Goal: Transaction & Acquisition: Obtain resource

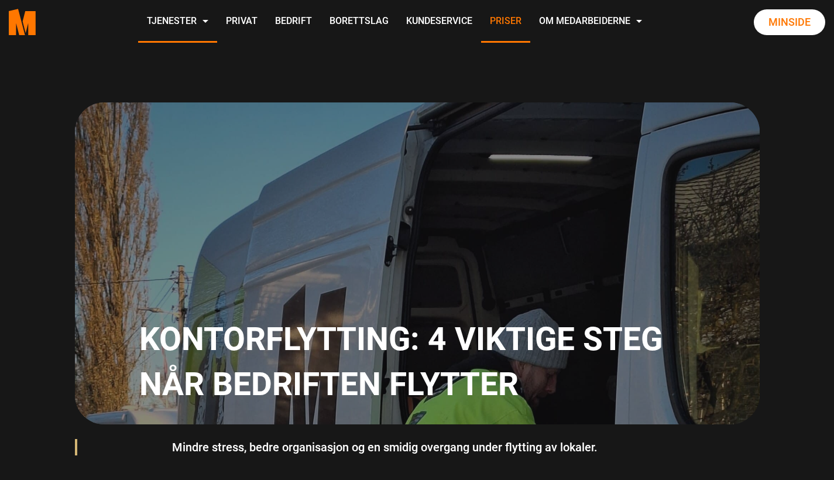
click at [530, 23] on link "Priser" at bounding box center [505, 22] width 49 height 42
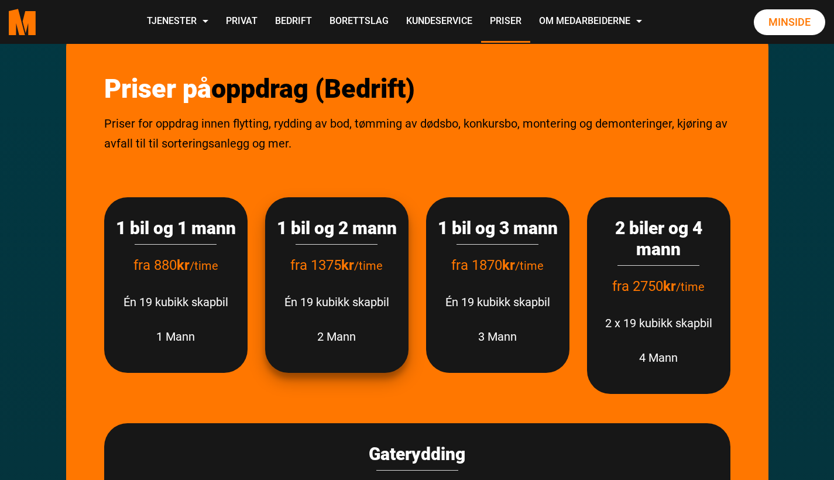
scroll to position [266, 0]
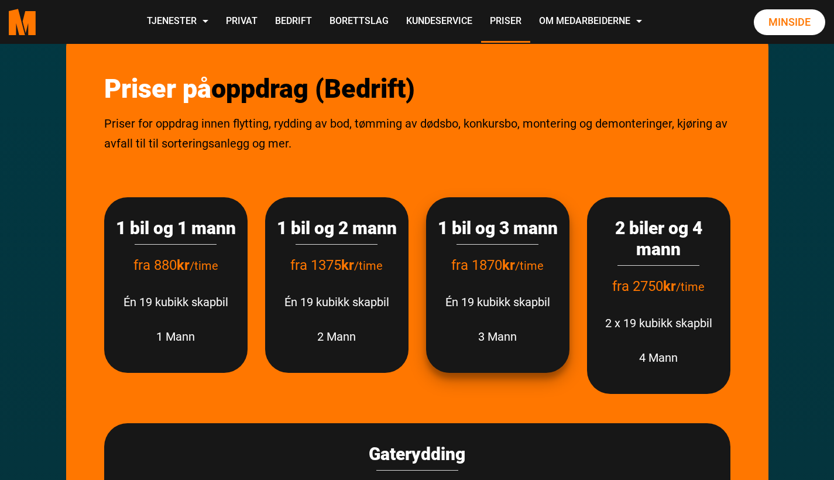
click at [462, 346] on p "3 Mann" at bounding box center [498, 336] width 120 height 20
click at [493, 346] on p "3 Mann" at bounding box center [498, 336] width 120 height 20
click at [499, 239] on h3 "1 bil og 3 mann" at bounding box center [498, 228] width 120 height 21
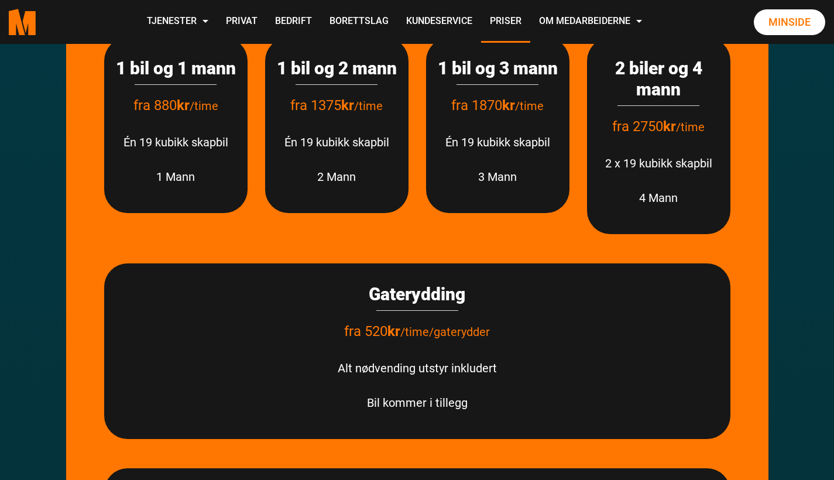
scroll to position [212, 0]
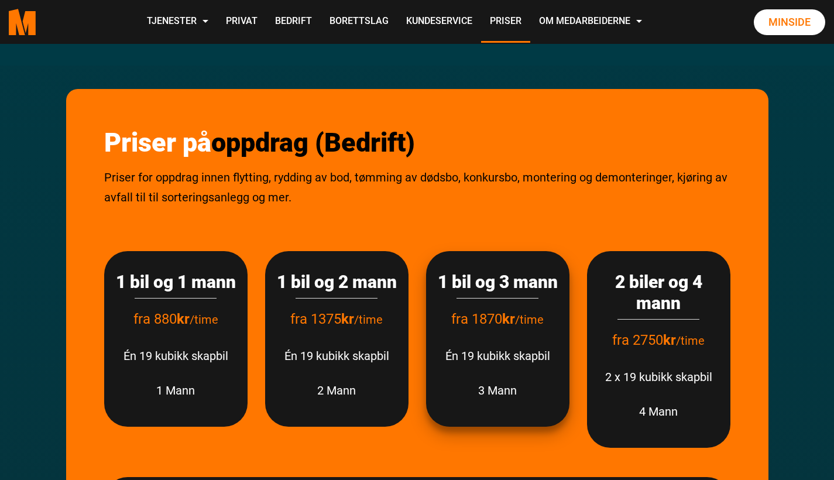
click at [505, 331] on p "fra 1870 kr /time" at bounding box center [498, 319] width 120 height 24
click at [494, 293] on h3 "1 bil og 3 mann" at bounding box center [498, 281] width 120 height 21
click at [496, 400] on p "3 Mann" at bounding box center [498, 390] width 120 height 20
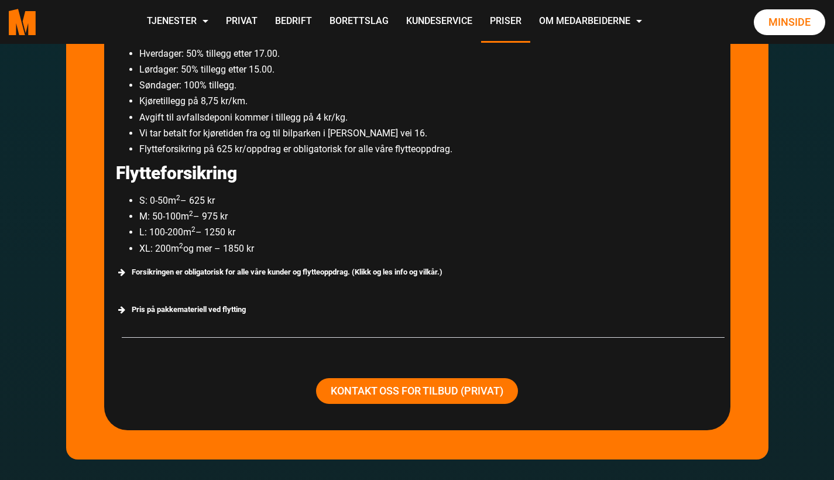
scroll to position [2070, 0]
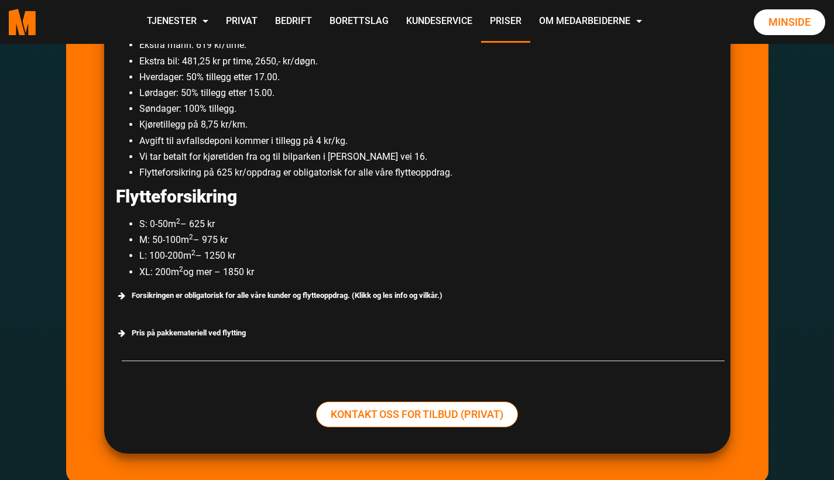
click at [395, 401] on link "Kontakt oss for tilbud (Privat)" at bounding box center [417, 414] width 202 height 26
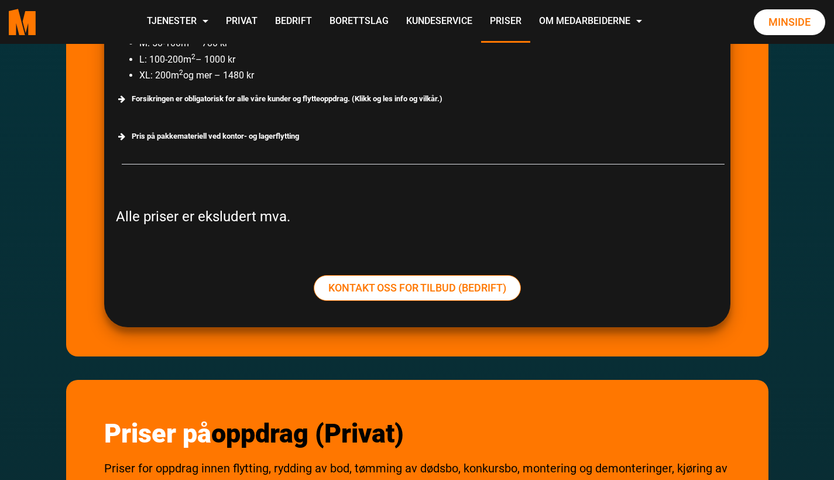
scroll to position [1081, 0]
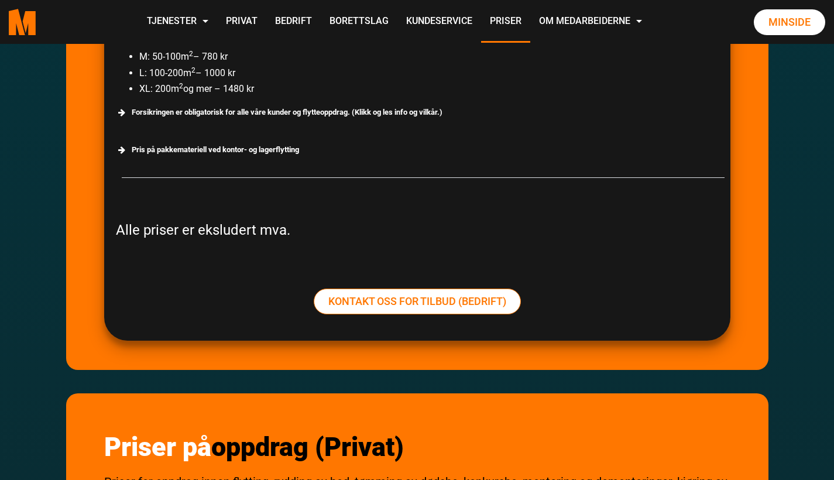
click at [366, 294] on link "Kontakt oss for tilbud (Bedrift)" at bounding box center [417, 301] width 207 height 26
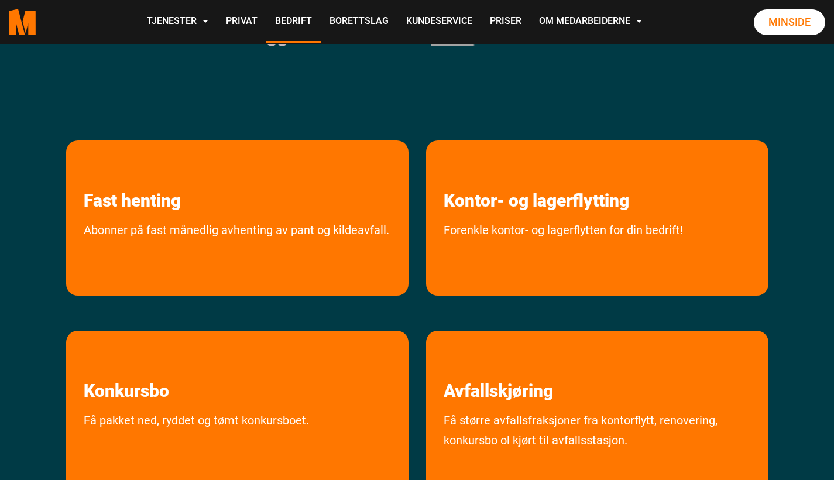
scroll to position [333, 0]
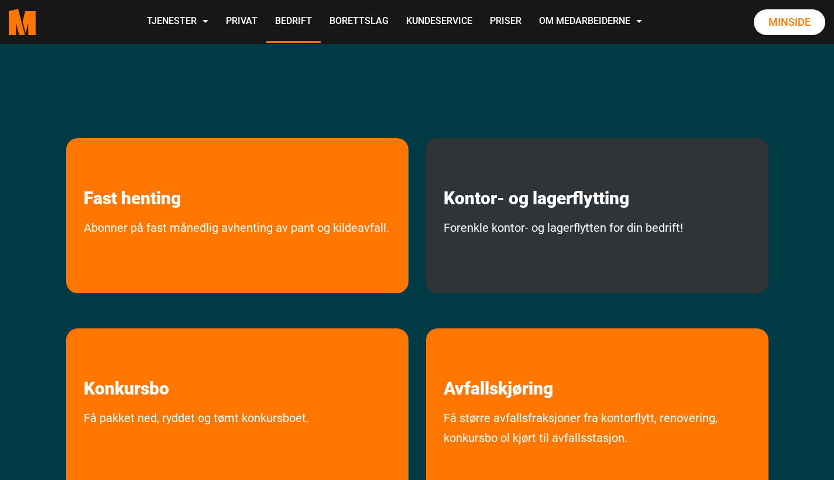
click at [537, 219] on link "Forenkle kontor- og lagerflytten for din bedrift!" at bounding box center [563, 253] width 274 height 70
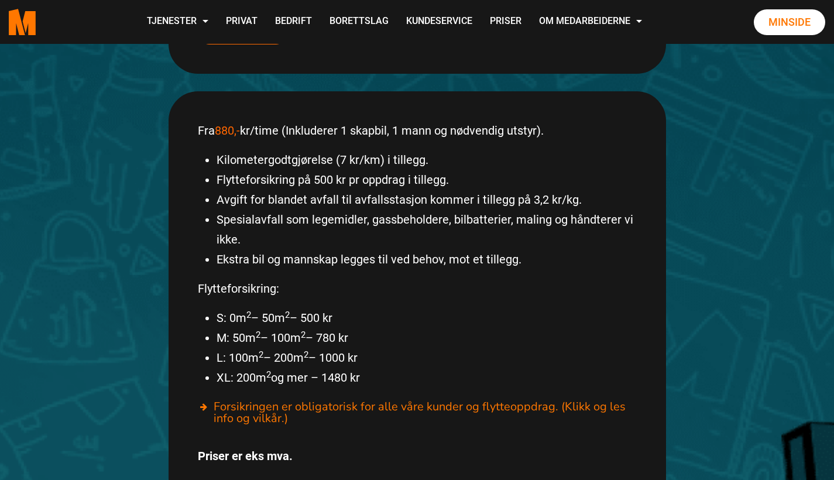
scroll to position [558, 0]
click at [264, 400] on div "Forsikringen er obligatorisk for alle våre kunder og flytteoppdrag. (Klikk og l…" at bounding box center [417, 413] width 439 height 32
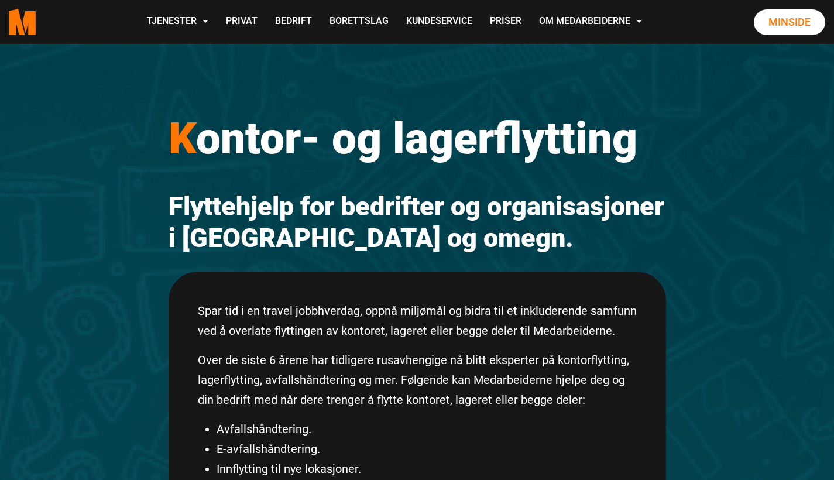
scroll to position [0, 0]
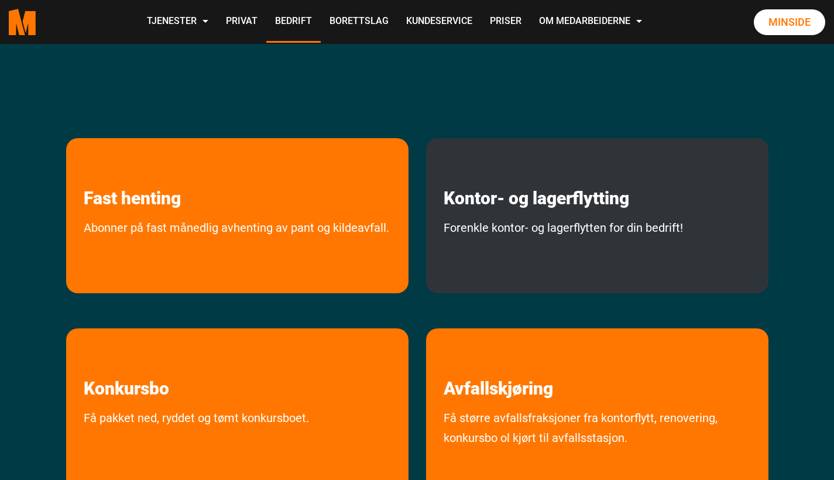
scroll to position [333, 0]
click at [553, 225] on link "Forenkle kontor- og lagerflytten for din bedrift!" at bounding box center [563, 253] width 274 height 70
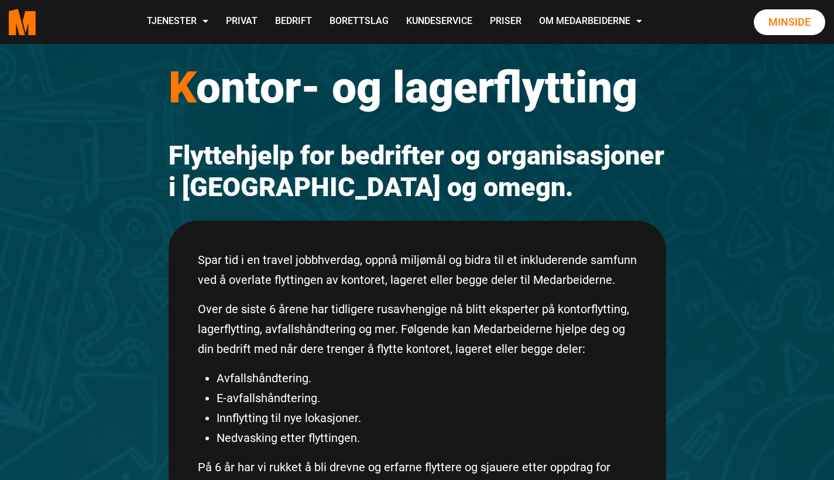
scroll to position [56, 0]
